Goal: Transaction & Acquisition: Purchase product/service

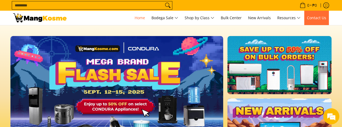
click at [317, 17] on span "Contact Us" at bounding box center [316, 17] width 19 height 5
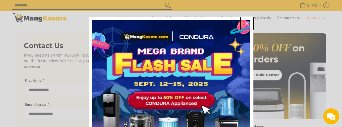
drag, startPoint x: 245, startPoint y: 23, endPoint x: 249, endPoint y: 27, distance: 6.6
click at [245, 23] on icon "close icon" at bounding box center [247, 23] width 4 height 4
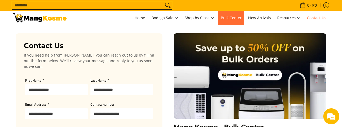
click at [234, 16] on span "Bulk Center" at bounding box center [231, 17] width 21 height 5
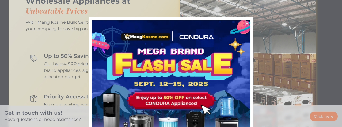
scroll to position [375, 0]
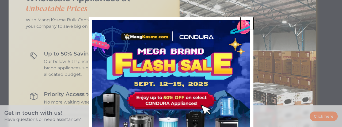
click at [247, 24] on icon "close icon" at bounding box center [247, 23] width 4 height 4
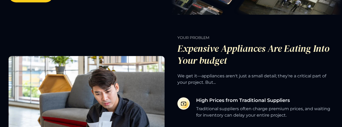
scroll to position [27, 0]
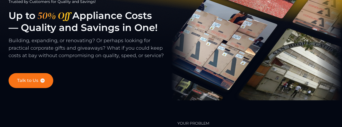
click at [45, 88] on link "Talk to Us" at bounding box center [31, 80] width 45 height 15
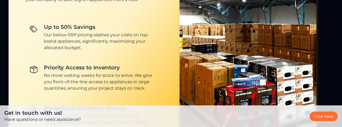
scroll to position [418, 0]
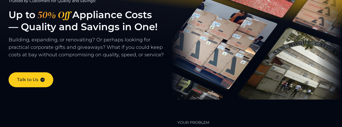
scroll to position [27, 0]
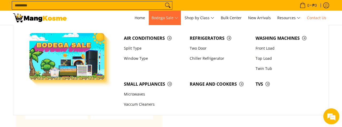
click at [176, 18] on span "Bodega Sale" at bounding box center [164, 18] width 27 height 7
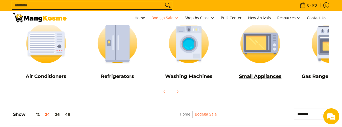
scroll to position [80, 0]
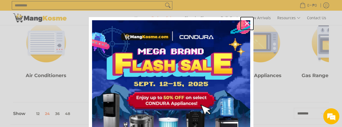
click at [246, 24] on icon "close icon" at bounding box center [247, 23] width 4 height 4
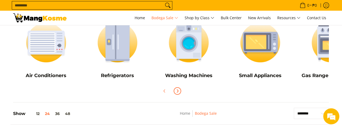
click at [179, 92] on icon "Next" at bounding box center [177, 91] width 4 height 4
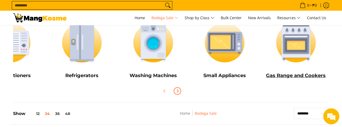
scroll to position [0, 0]
click at [283, 76] on h5 "Gas Range and Cookers" at bounding box center [296, 76] width 66 height 6
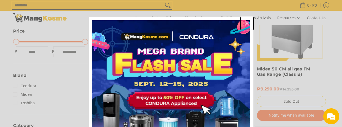
click at [245, 22] on icon "close icon" at bounding box center [247, 23] width 4 height 4
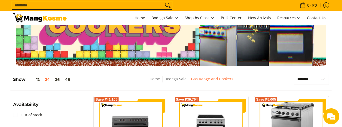
scroll to position [27, 0]
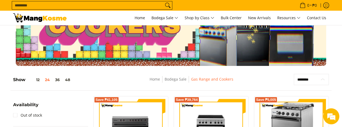
click at [323, 80] on select "**********" at bounding box center [311, 79] width 35 height 11
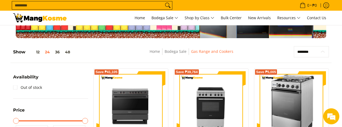
scroll to position [80, 0]
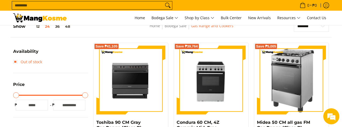
click at [15, 62] on link "Out of stock" at bounding box center [27, 62] width 29 height 9
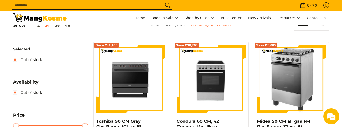
scroll to position [75, 0]
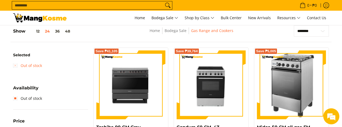
click at [16, 66] on link "Out of stock" at bounding box center [27, 66] width 29 height 9
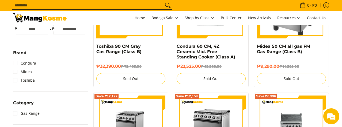
scroll to position [75, 0]
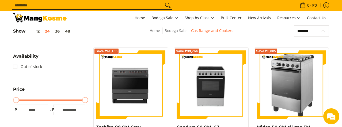
click at [325, 29] on select "**********" at bounding box center [311, 30] width 35 height 11
select select "**********"
click at [294, 25] on select "**********" at bounding box center [311, 30] width 35 height 11
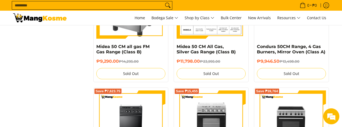
scroll to position [396, 0]
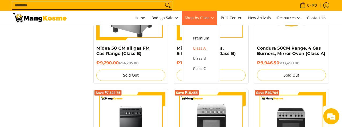
click at [204, 48] on span "Class A" at bounding box center [201, 48] width 16 height 7
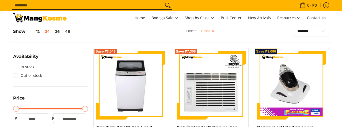
scroll to position [54, 0]
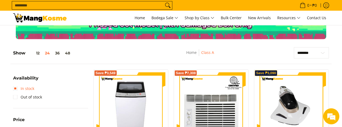
click at [15, 89] on link "In stock" at bounding box center [23, 89] width 21 height 9
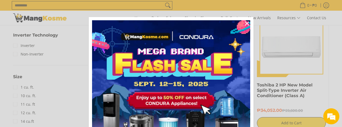
scroll to position [557, 0]
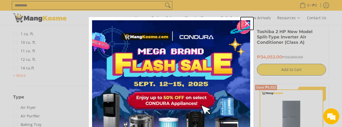
click at [246, 22] on icon "close icon" at bounding box center [247, 23] width 4 height 4
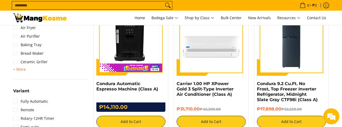
scroll to position [637, 0]
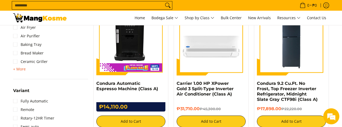
click at [21, 70] on span "+ More" at bounding box center [19, 69] width 13 height 4
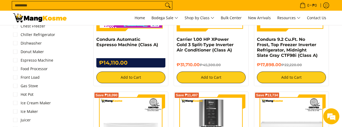
scroll to position [691, 0]
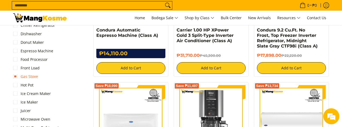
click at [16, 76] on link "Gas Stove" at bounding box center [25, 77] width 25 height 9
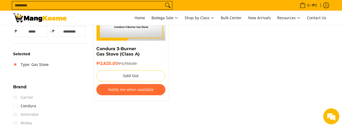
scroll to position [156, 0]
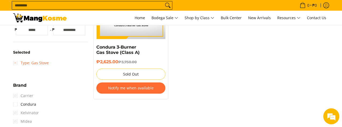
click at [17, 64] on link "Type: Gas Stove" at bounding box center [31, 63] width 36 height 9
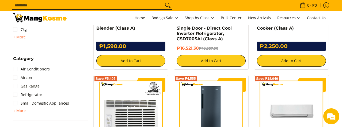
scroll to position [316, 0]
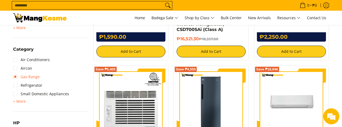
click at [17, 76] on link "Gas Range" at bounding box center [26, 77] width 26 height 9
